Goal: Complete application form

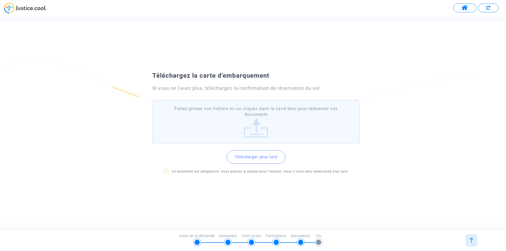
click at [268, 157] on button "Télécharger plus tard" at bounding box center [256, 156] width 59 height 13
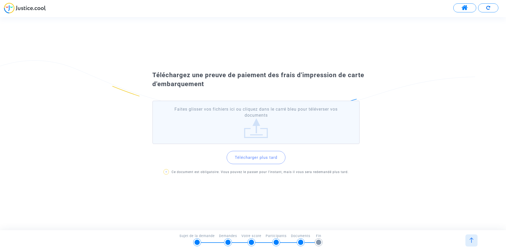
click at [270, 128] on label "Faites glisser vos fichiers ici ou cliquez dans le carré bleu pour téléverser v…" at bounding box center [255, 122] width 207 height 43
click at [0, 0] on input "Faites glisser vos fichiers ici ou cliquez dans le carré bleu pour téléverser v…" at bounding box center [0, 0] width 0 height 0
click at [253, 130] on label "Faites glisser vos fichiers ici ou cliquez dans le carré bleu pour téléverser v…" at bounding box center [255, 122] width 207 height 43
click at [0, 0] on input "Faites glisser vos fichiers ici ou cliquez dans le carré bleu pour téléverser v…" at bounding box center [0, 0] width 0 height 0
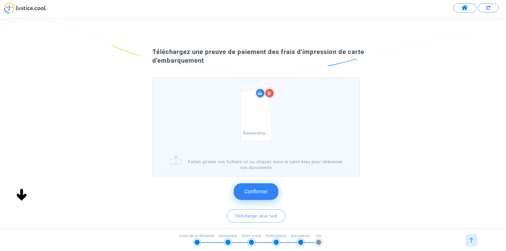
click at [193, 144] on div "Reservation 5 billets d'avion CAN Aynur.pdf" at bounding box center [255, 116] width 201 height 67
click at [0, 0] on input "Reservation 5 billets d'avion CAN Aynur.pdf Faites glisser vos fichiers ici ou …" at bounding box center [0, 0] width 0 height 0
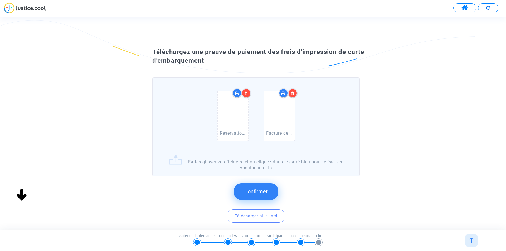
click at [253, 193] on span "Confirmer" at bounding box center [255, 191] width 23 height 6
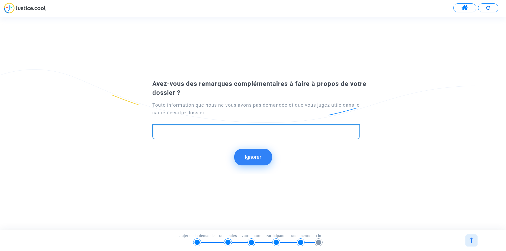
click at [191, 131] on p "Rich Text Editor, main" at bounding box center [256, 131] width 202 height 7
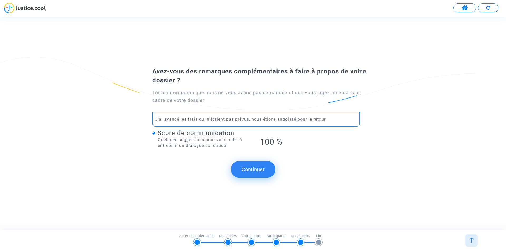
click at [296, 120] on p "J'ai avancé les frais qui n'étaient pas prévus, nous étions angoissé pour le re…" at bounding box center [256, 119] width 202 height 7
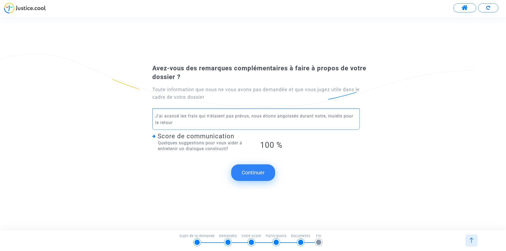
click at [333, 116] on p "J'ai avancé les frais qui n'étaient pas prévus, nous étions angoissés durant no…" at bounding box center [256, 119] width 202 height 13
click at [343, 116] on p "J'ai avancé les frais qui n'étaient pas prévus, nous étions angoissés durant no…" at bounding box center [256, 119] width 202 height 13
click at [341, 117] on p "J'ai avancé les frais qui n'étaient pas prévus, nous étions angoissés durant no…" at bounding box center [256, 119] width 202 height 13
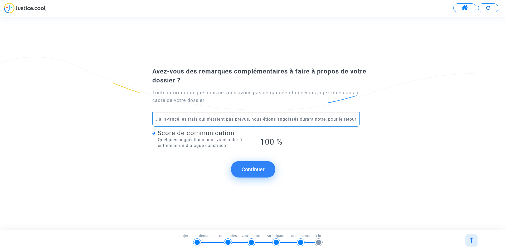
click at [164, 116] on p "J'ai avancé les frais qui n'étaient pas prévus, nous étions angoissés durant no…" at bounding box center [256, 119] width 202 height 7
click at [248, 116] on p "J'ai avancé les frais qui n'étaient pas prévus, nous étions angoissés durant no…" at bounding box center [256, 119] width 202 height 7
click at [198, 116] on p "J'ai avancé les frais qui n'étaient pas prévus, nous étions angoissés durant no…" at bounding box center [256, 119] width 202 height 7
click at [327, 117] on p "J'ai avancé les frais qui n'étaient pas prévus, nous étions angoissés durant no…" at bounding box center [256, 119] width 202 height 7
click at [356, 121] on p "J'ai avancé les frais qui n'étaient pas prévus, nous étions angoissés durant no…" at bounding box center [256, 119] width 202 height 7
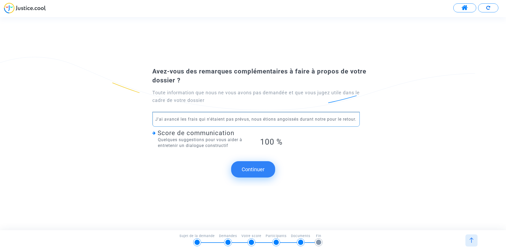
click at [252, 174] on button "Continuer" at bounding box center [253, 169] width 44 height 16
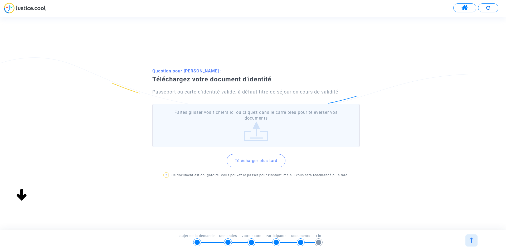
click at [257, 164] on button "Télécharger plus tard" at bounding box center [256, 160] width 59 height 13
click at [256, 161] on button "Télécharger plus tard" at bounding box center [256, 160] width 59 height 13
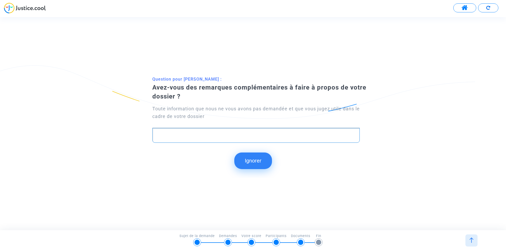
click at [214, 137] on p "Rich Text Editor, main" at bounding box center [256, 135] width 202 height 7
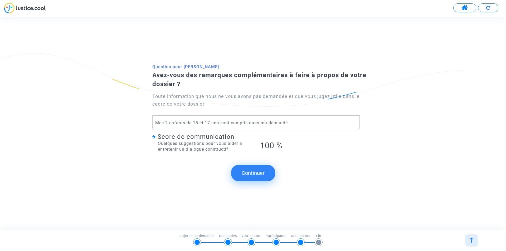
click at [247, 173] on button "Continuer" at bounding box center [253, 173] width 44 height 16
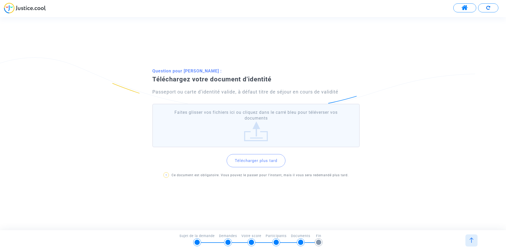
click at [262, 162] on button "Télécharger plus tard" at bounding box center [256, 160] width 59 height 13
